Goal: Book appointment/travel/reservation

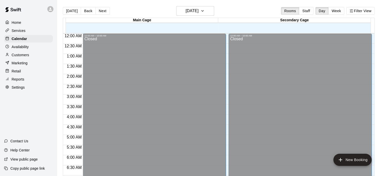
scroll to position [270, 0]
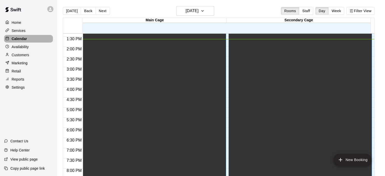
click at [19, 41] on p "Calendar" at bounding box center [19, 38] width 15 height 5
click at [19, 30] on p "Services" at bounding box center [19, 30] width 14 height 5
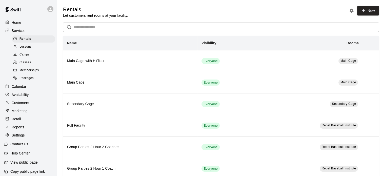
click at [17, 33] on p "Services" at bounding box center [19, 30] width 14 height 5
click at [17, 89] on p "Calendar" at bounding box center [19, 86] width 15 height 5
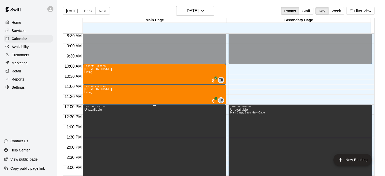
scroll to position [169, 0]
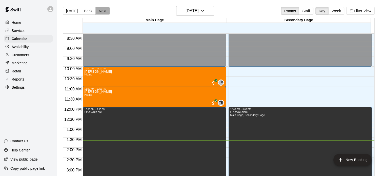
click at [101, 11] on button "Next" at bounding box center [102, 11] width 14 height 8
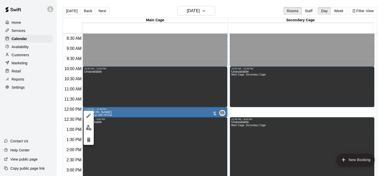
click at [88, 126] on img "edit" at bounding box center [89, 128] width 6 height 6
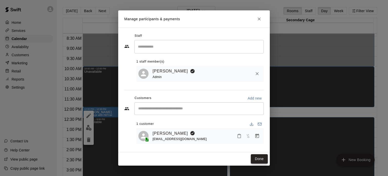
click at [258, 158] on button "Done" at bounding box center [259, 158] width 17 height 9
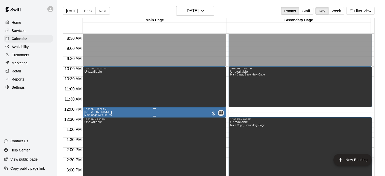
click at [96, 112] on p "[PERSON_NAME]" at bounding box center [98, 112] width 28 height 0
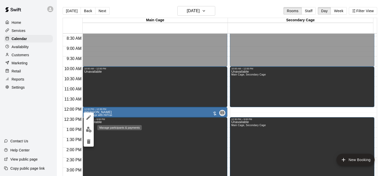
click at [89, 131] on img "edit" at bounding box center [89, 129] width 6 height 6
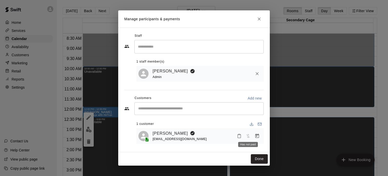
click at [248, 138] on span "Has not paid" at bounding box center [248, 135] width 9 height 4
click at [259, 135] on icon "Manage bookings & payment" at bounding box center [258, 136] width 4 height 4
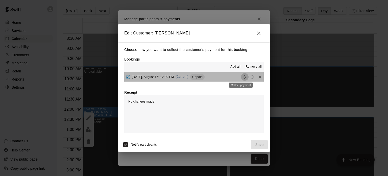
click at [243, 77] on icon "Collect payment" at bounding box center [245, 76] width 5 height 5
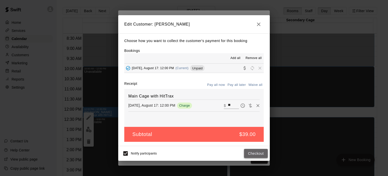
click at [255, 151] on button "Checkout" at bounding box center [256, 153] width 24 height 9
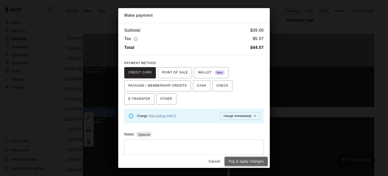
click at [240, 161] on button "Pay & apply changes" at bounding box center [246, 161] width 43 height 9
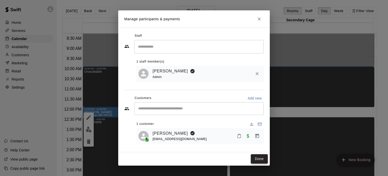
click at [264, 158] on button "Done" at bounding box center [259, 158] width 17 height 9
